Goal: Information Seeking & Learning: Learn about a topic

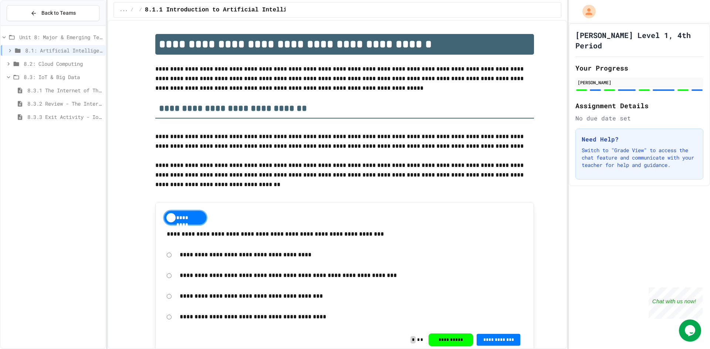
click at [43, 36] on span "Unit 8: Major & Emerging Technologies" at bounding box center [60, 37] width 83 height 8
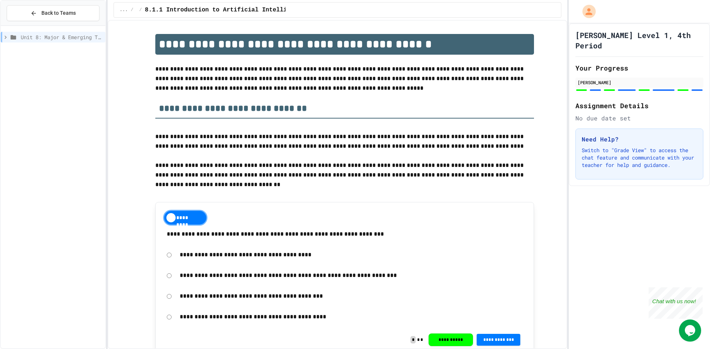
click at [43, 37] on span "Unit 8: Major & Emerging Technologies" at bounding box center [62, 37] width 82 height 8
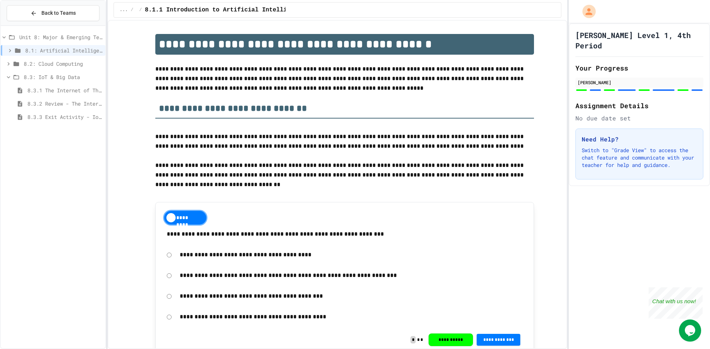
click at [41, 78] on span "8.3: IoT & Big Data" at bounding box center [63, 77] width 79 height 8
click at [30, 76] on span "8.3: IoT & Big Data" at bounding box center [63, 77] width 79 height 8
click at [36, 87] on span "8.3.1 The Internet of Things and Big Data: Our Connected Digital World" at bounding box center [64, 90] width 75 height 8
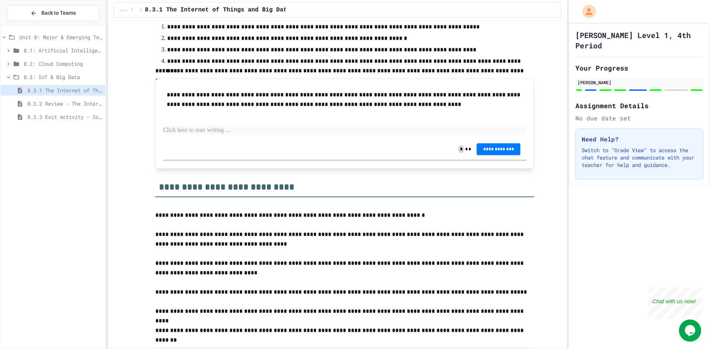
scroll to position [2439, 0]
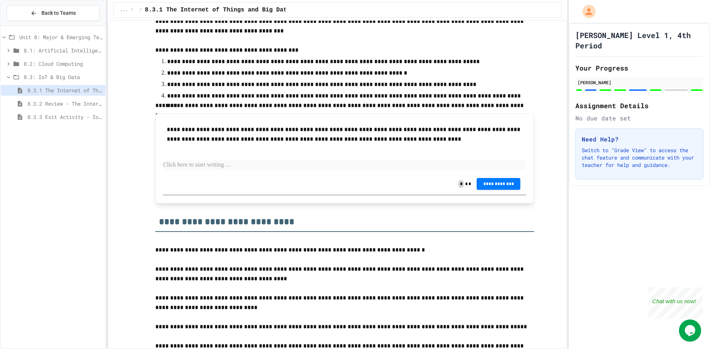
click at [218, 162] on p at bounding box center [344, 165] width 363 height 10
click at [66, 105] on span "8.3.2 Review - The Internet of Things and Big Data" at bounding box center [64, 104] width 75 height 8
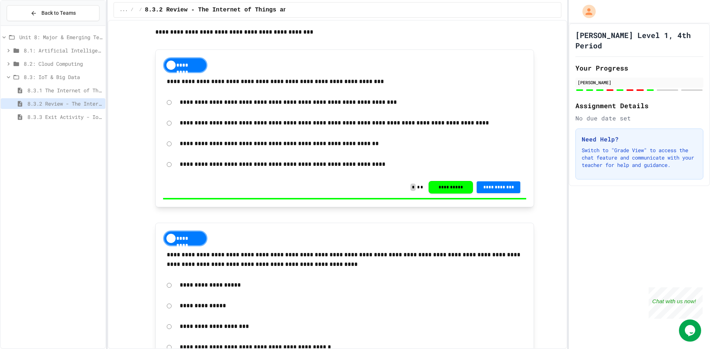
scroll to position [74, 0]
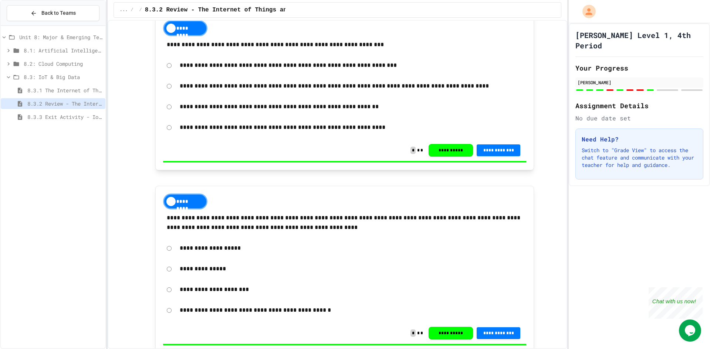
click at [47, 115] on span "8.3.3 Exit Activity - IoT Data Detective Challenge" at bounding box center [64, 117] width 75 height 8
